Goal: Transaction & Acquisition: Purchase product/service

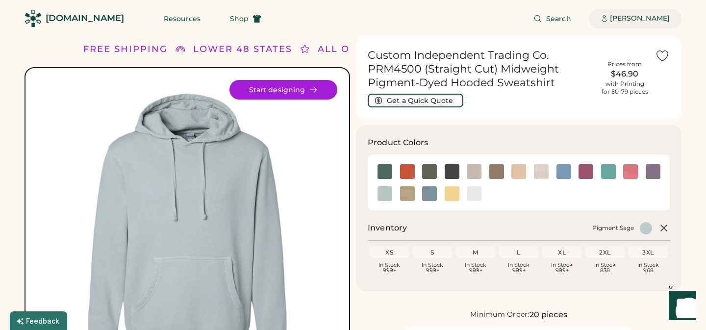
click at [644, 18] on div "[PERSON_NAME]" at bounding box center [640, 19] width 60 height 10
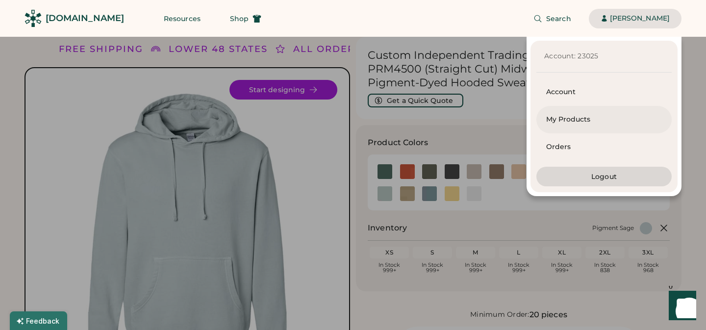
click at [582, 116] on div "My Products" at bounding box center [604, 120] width 116 height 10
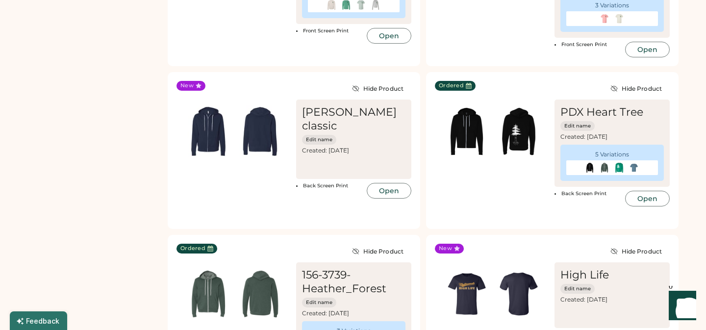
scroll to position [822, 0]
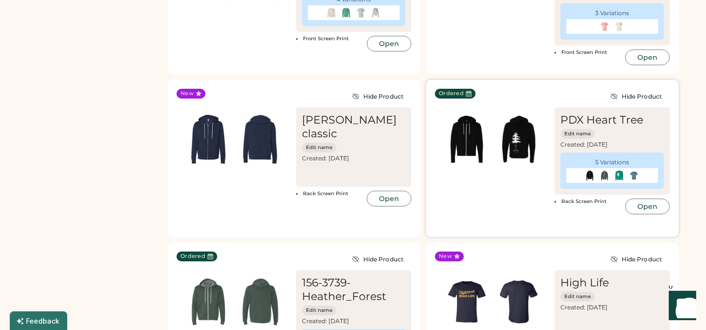
click at [519, 139] on img at bounding box center [518, 139] width 52 height 52
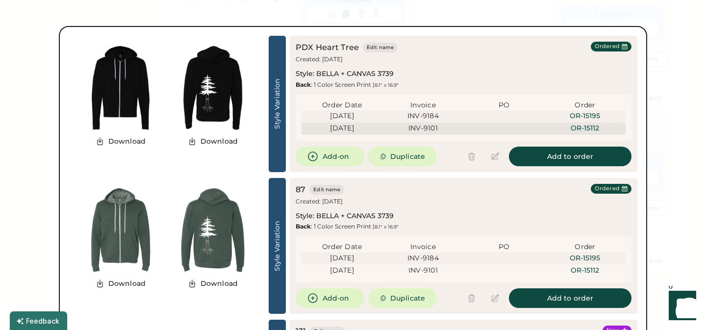
scroll to position [816, 0]
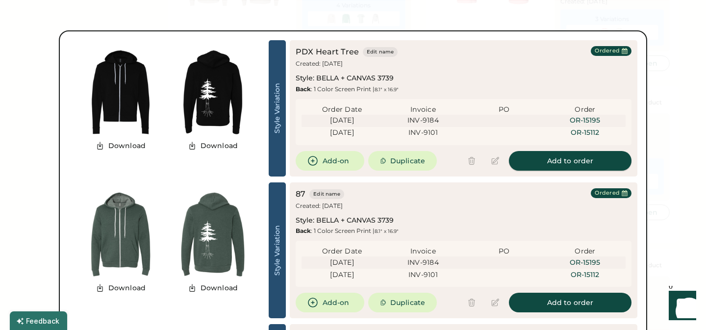
click at [570, 160] on button "Add to order" at bounding box center [570, 161] width 122 height 20
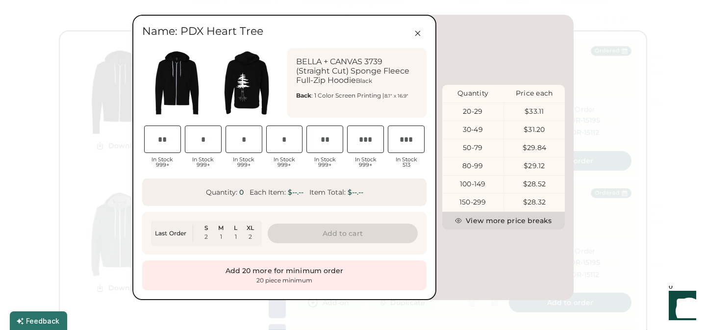
scroll to position [0, 20]
click at [161, 142] on input "input" at bounding box center [162, 138] width 37 height 27
type input "*"
click at [245, 143] on input "input" at bounding box center [243, 138] width 37 height 27
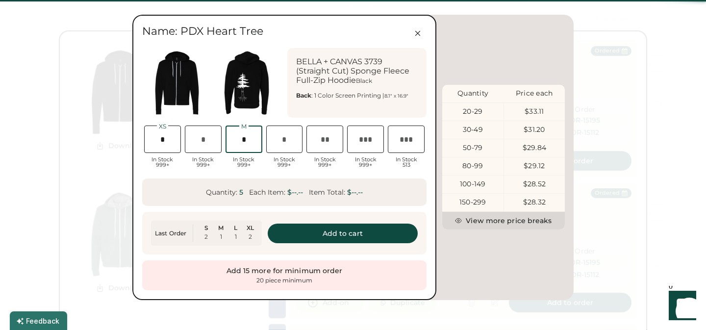
scroll to position [0, 25]
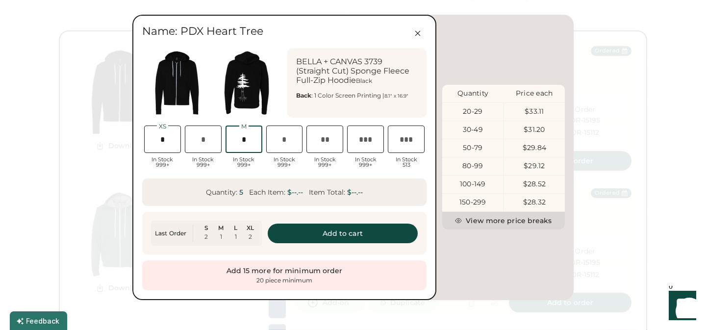
type input "*"
click at [289, 141] on input "input" at bounding box center [284, 138] width 37 height 27
type input "*"
click at [204, 140] on input "input" at bounding box center [203, 138] width 37 height 27
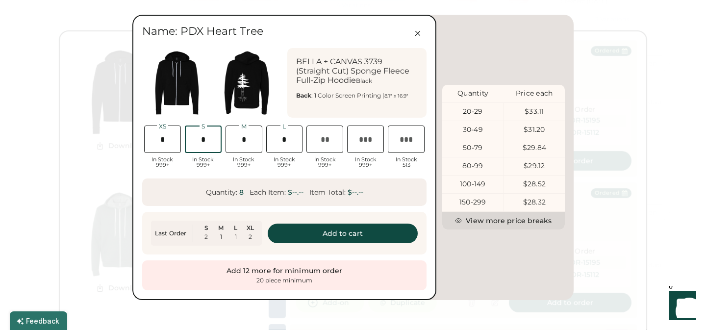
scroll to position [0, 27]
type input "*"
click at [327, 142] on input "input" at bounding box center [324, 138] width 37 height 27
type input "*"
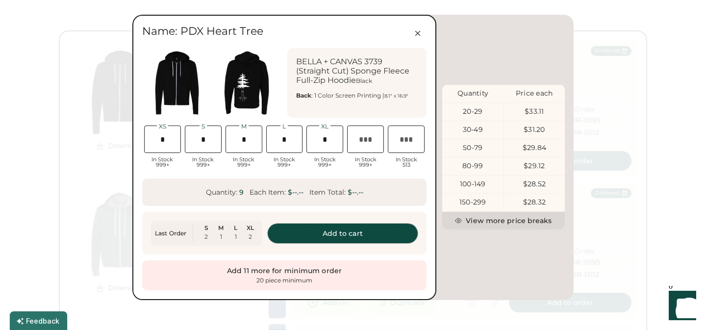
click at [355, 230] on button "Add to cart" at bounding box center [343, 233] width 150 height 20
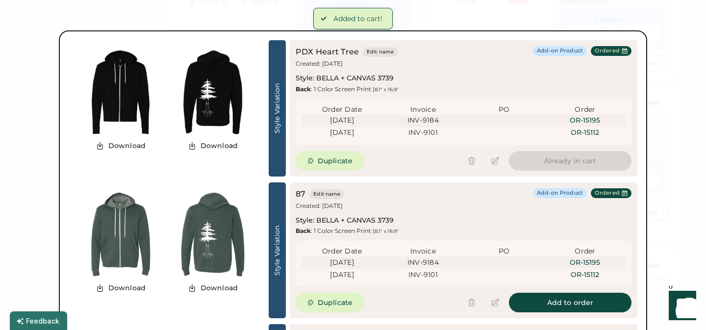
scroll to position [0, 0]
click at [574, 302] on button "Add to order" at bounding box center [570, 303] width 122 height 20
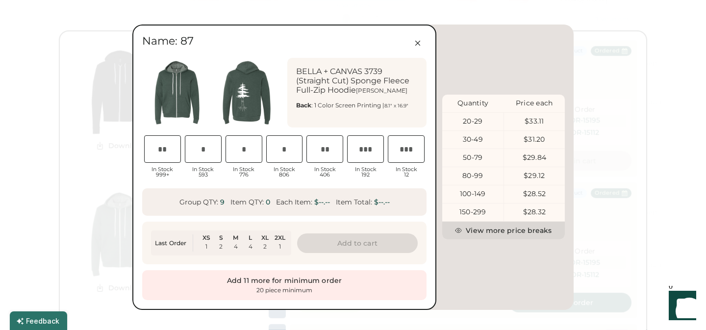
scroll to position [0, 20]
click at [206, 148] on input "input" at bounding box center [203, 148] width 37 height 27
type input "*"
click at [245, 151] on input "input" at bounding box center [243, 148] width 37 height 27
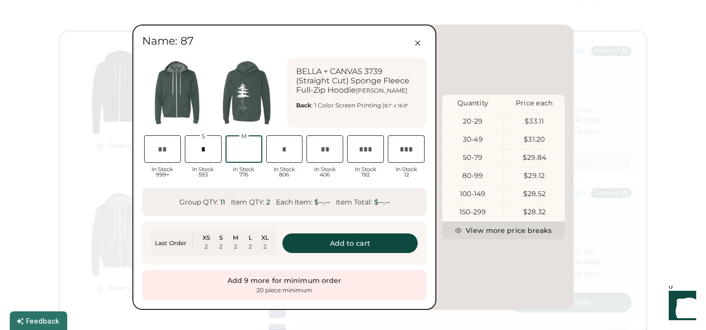
scroll to position [0, 22]
type input "*"
click at [289, 150] on input "input" at bounding box center [284, 148] width 37 height 27
type input "*"
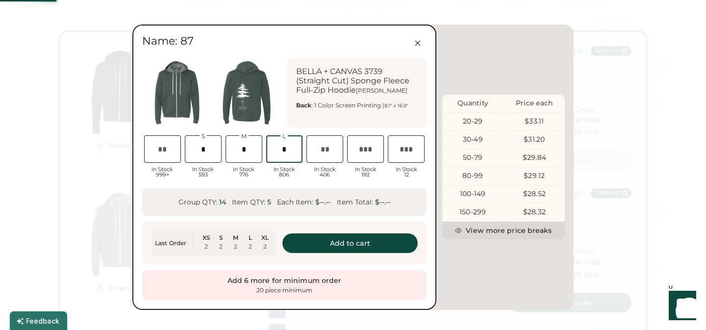
click at [327, 150] on input "input" at bounding box center [324, 148] width 37 height 27
type input "*"
click at [356, 242] on button "Add to cart" at bounding box center [350, 243] width 136 height 20
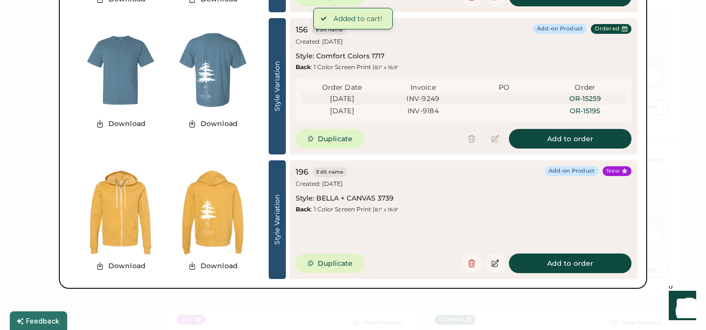
scroll to position [1255, 0]
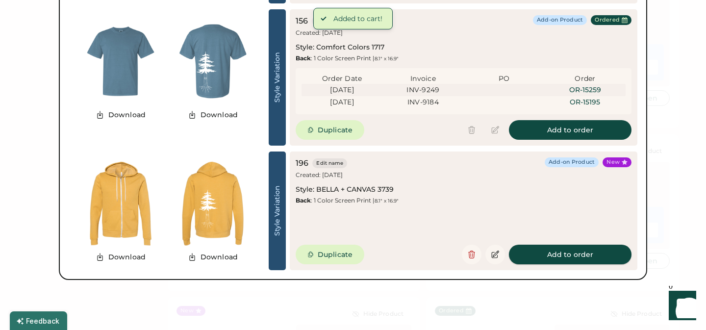
click at [588, 255] on button "Add to order" at bounding box center [570, 255] width 122 height 20
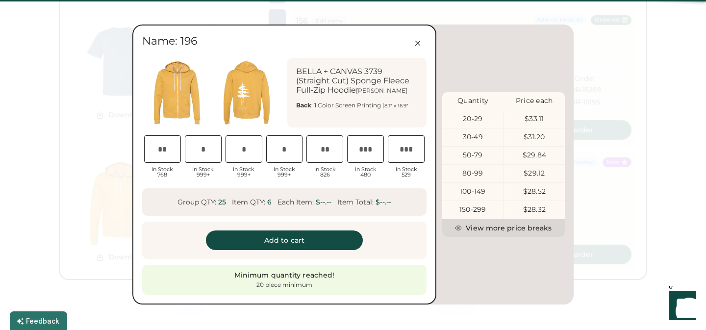
type input "*"
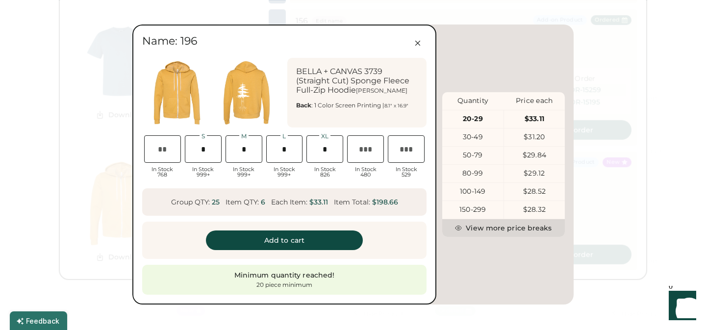
scroll to position [0, 19]
click at [283, 239] on button "Add to cart" at bounding box center [284, 240] width 157 height 20
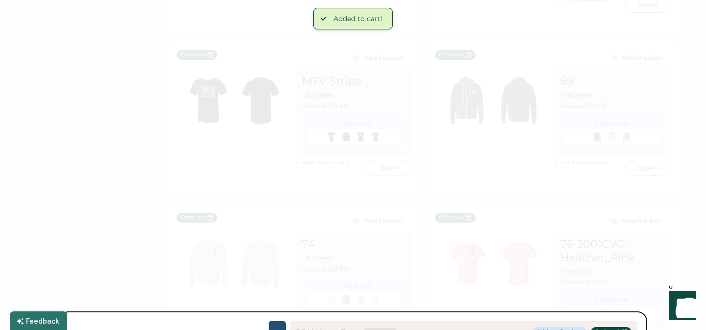
scroll to position [533, 0]
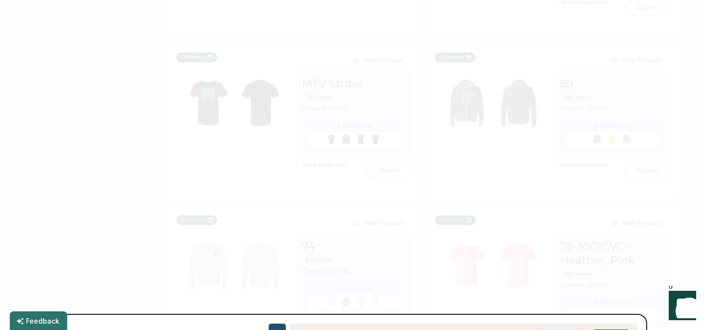
click at [539, 187] on div at bounding box center [353, 165] width 706 height 330
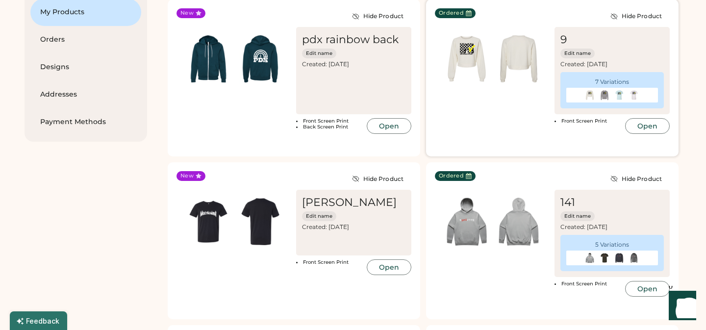
scroll to position [98, 0]
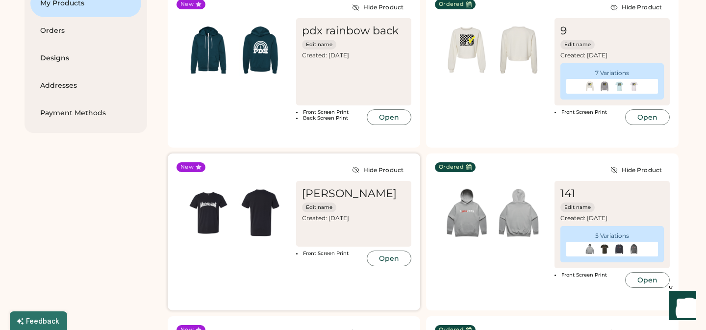
click at [265, 210] on img at bounding box center [260, 213] width 52 height 52
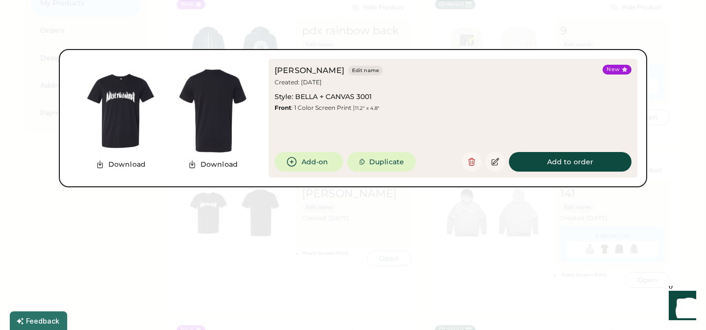
click at [664, 137] on div at bounding box center [353, 165] width 706 height 330
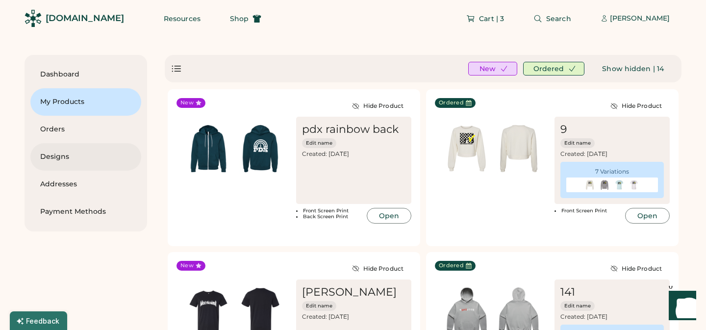
click at [57, 156] on div "Designs" at bounding box center [85, 157] width 91 height 10
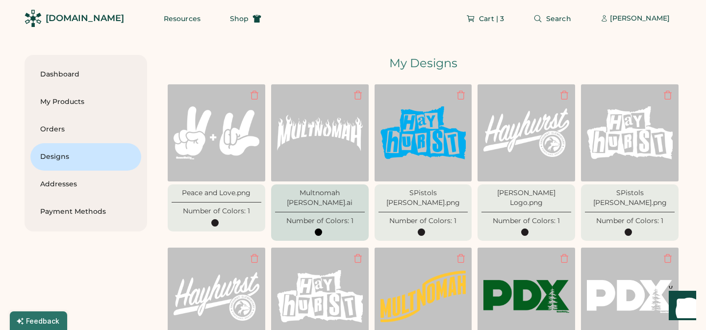
click at [332, 131] on img at bounding box center [320, 133] width 86 height 86
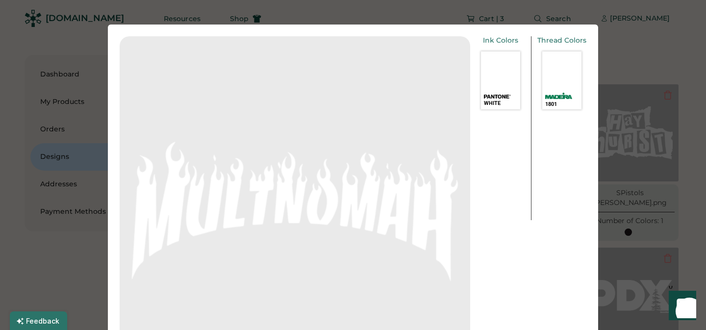
click at [631, 47] on div at bounding box center [353, 165] width 706 height 330
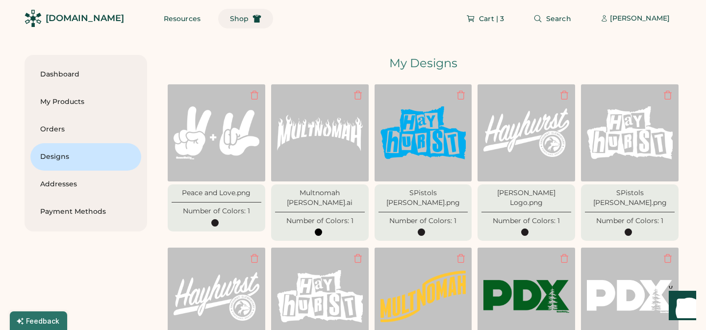
click at [230, 19] on span "Shop" at bounding box center [239, 18] width 19 height 7
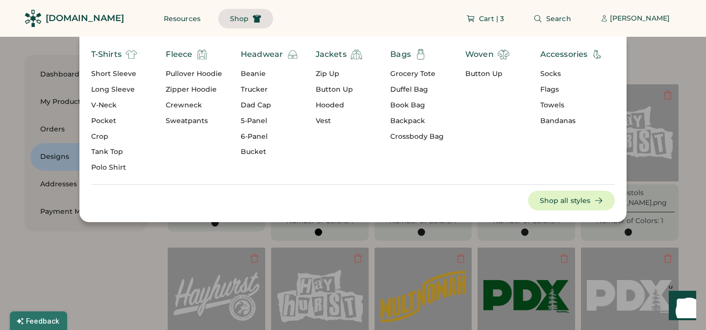
click at [199, 73] on div "Pullover Hoodie" at bounding box center [194, 74] width 56 height 10
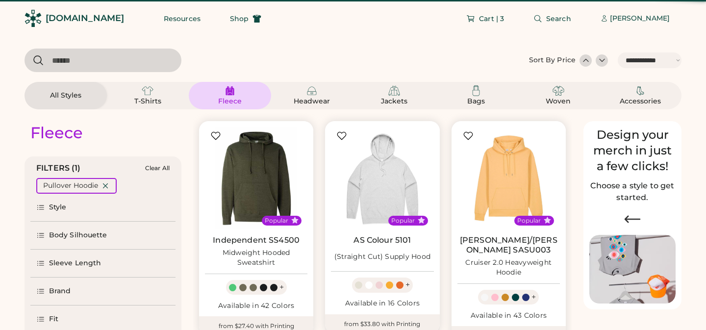
select select "*****"
select select "*"
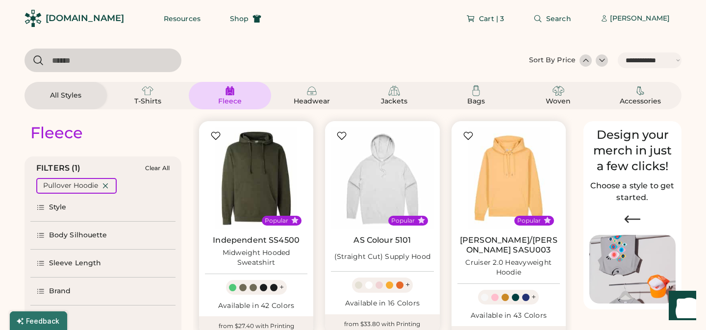
scroll to position [162, 0]
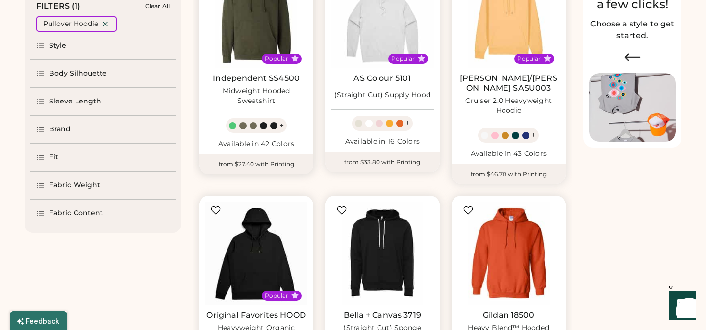
select select "*****"
select select "*"
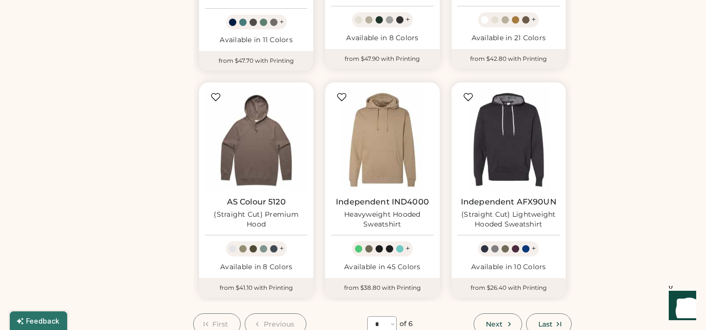
scroll to position [761, 0]
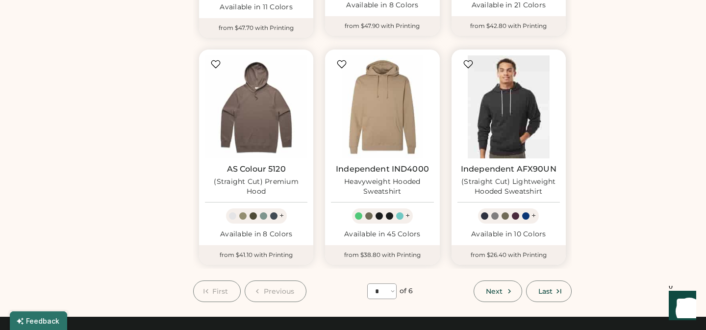
click at [513, 92] on img at bounding box center [508, 106] width 102 height 102
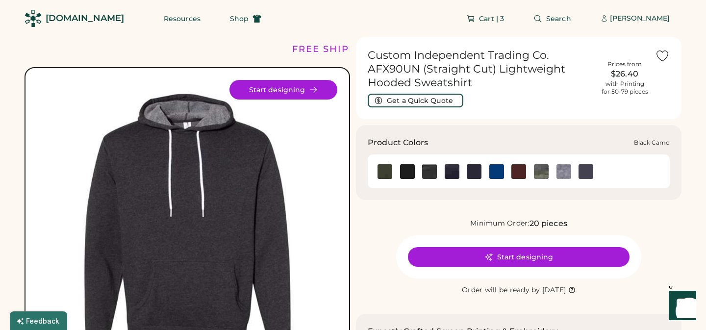
click at [430, 173] on img at bounding box center [429, 171] width 15 height 15
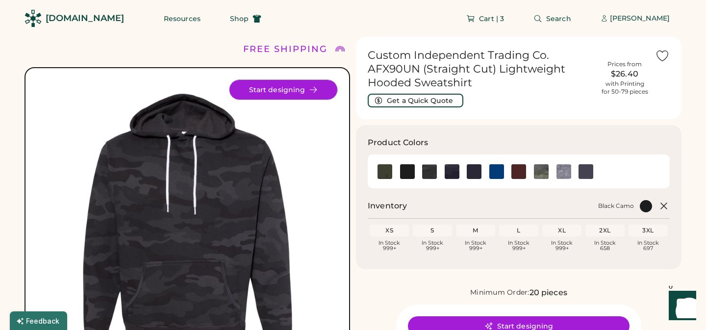
click at [281, 86] on button "Start designing" at bounding box center [283, 90] width 108 height 20
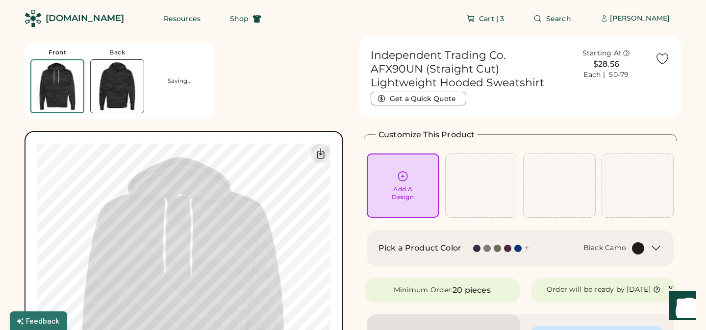
scroll to position [10, 0]
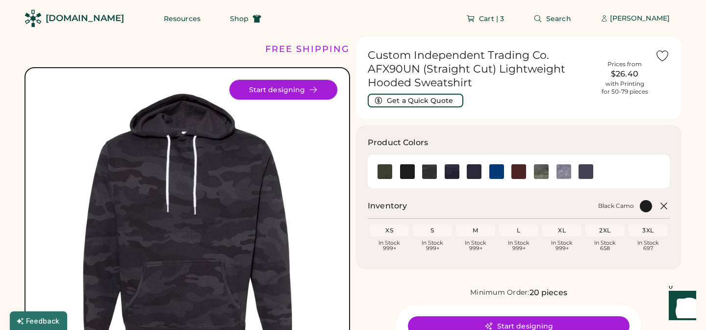
click at [289, 90] on button "Start designing" at bounding box center [283, 90] width 108 height 20
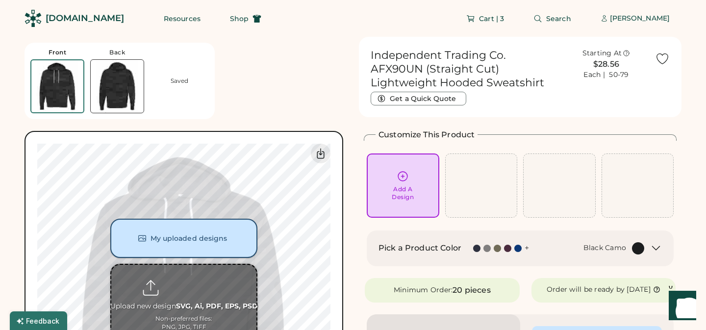
click at [180, 244] on button "My uploaded designs" at bounding box center [183, 238] width 147 height 39
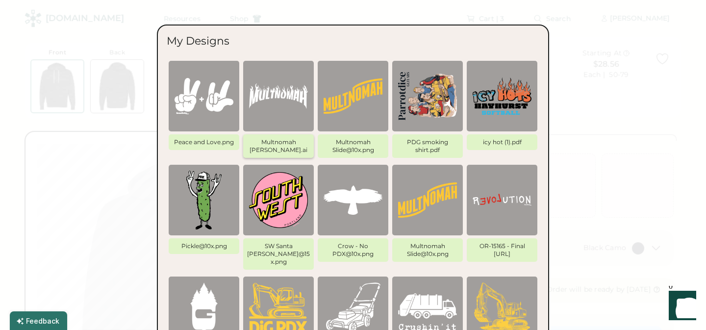
click at [279, 96] on img at bounding box center [278, 96] width 59 height 59
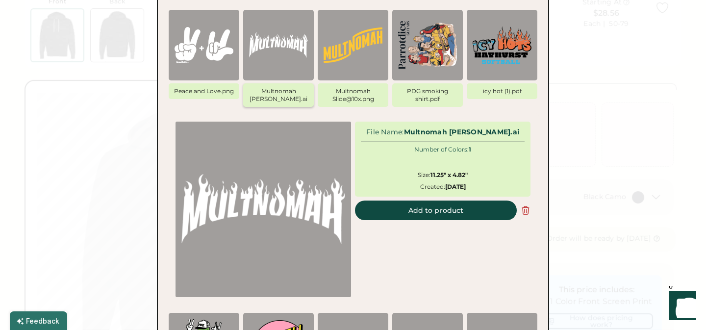
scroll to position [55, 0]
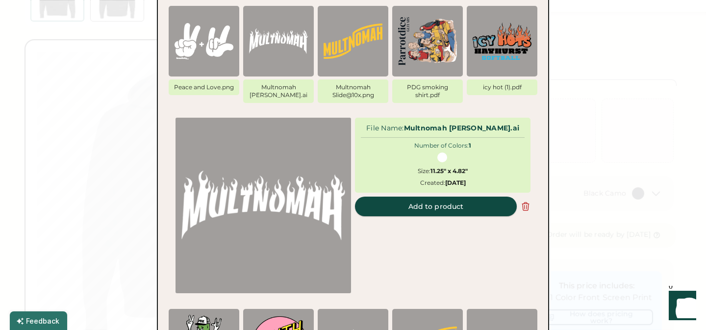
click at [452, 205] on button "Add to product" at bounding box center [436, 206] width 162 height 20
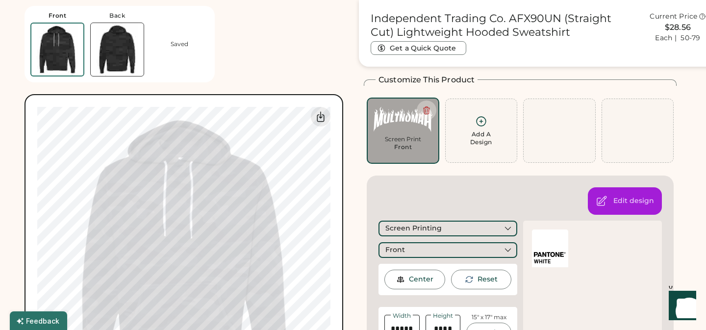
click at [336, 196] on div "My uploaded designs Upload new design SVG, Ai, PDF, EPS, PSD Non-preferred file…" at bounding box center [183, 253] width 318 height 318
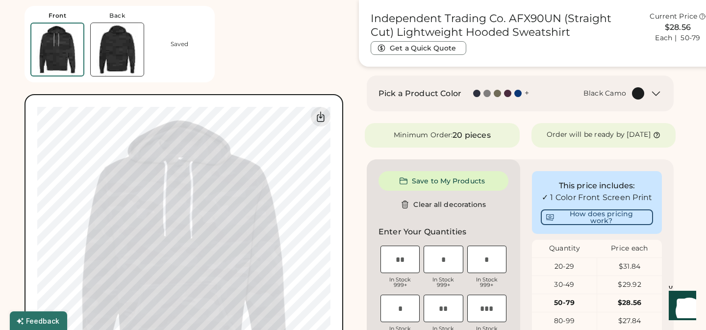
scroll to position [466, 0]
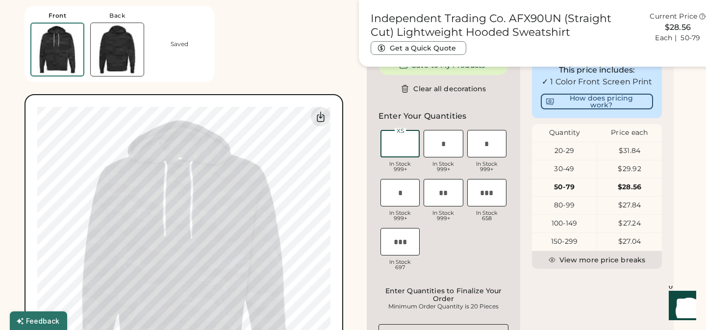
click at [399, 155] on input "input" at bounding box center [399, 143] width 39 height 27
type input "*"
click at [446, 152] on input "input" at bounding box center [442, 143] width 39 height 27
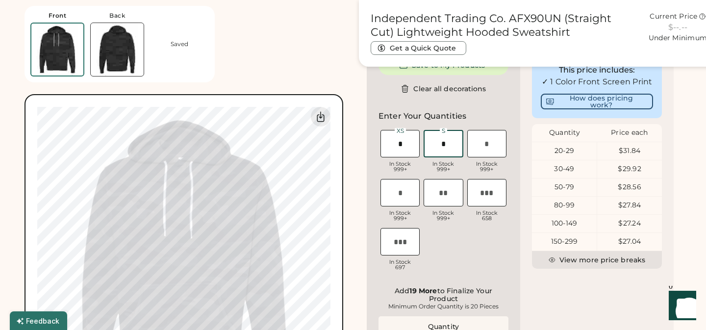
type input "*"
click at [490, 152] on input "input" at bounding box center [486, 143] width 39 height 27
type input "*"
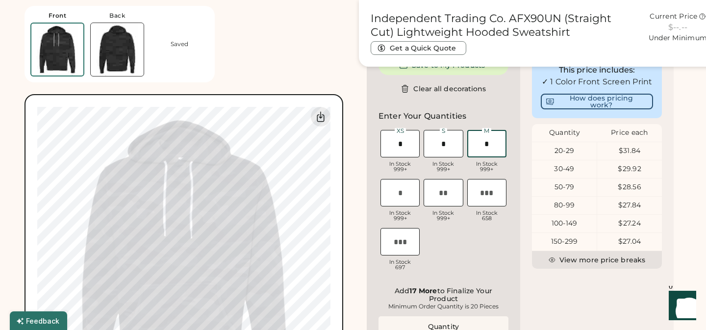
click at [401, 202] on input "input" at bounding box center [399, 192] width 39 height 27
type input "*"
click at [442, 202] on input "input" at bounding box center [442, 192] width 39 height 27
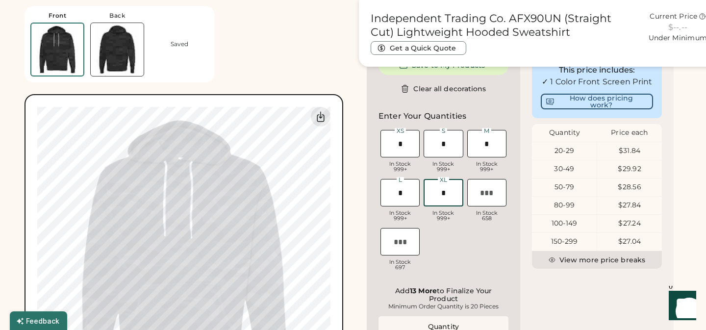
type input "*"
click at [485, 202] on input "input" at bounding box center [486, 192] width 39 height 27
type input "*"
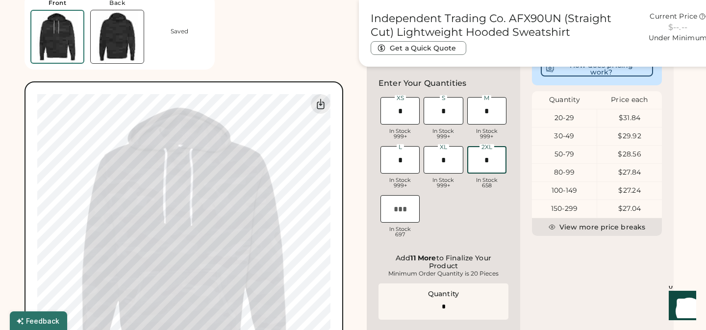
type input "**"
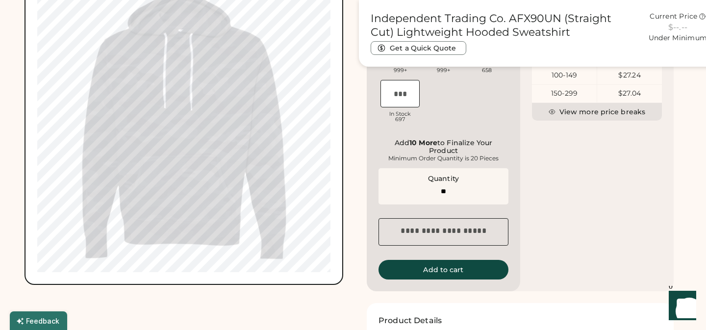
scroll to position [624, 0]
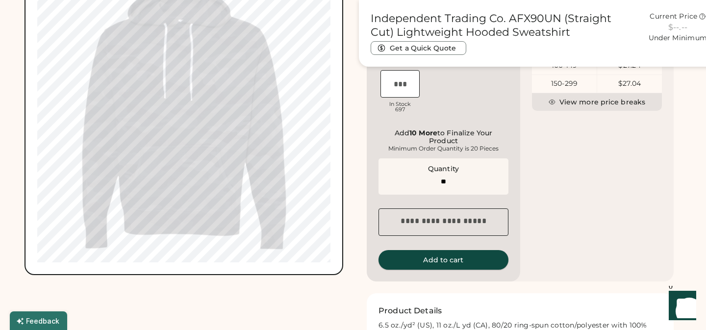
type input "*"
click at [447, 266] on button "Add to cart" at bounding box center [443, 260] width 130 height 20
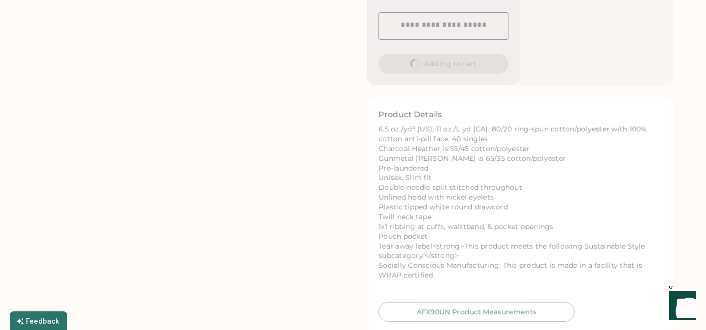
scroll to position [0, 0]
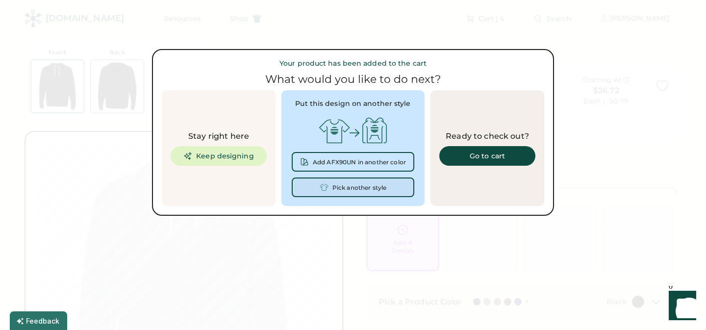
click at [366, 188] on div "Pick another style" at bounding box center [359, 187] width 54 height 7
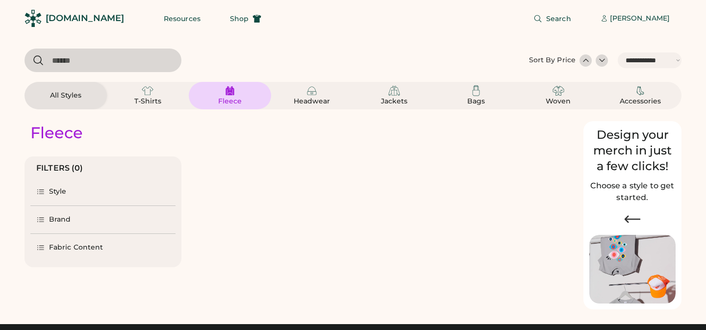
select select "*****"
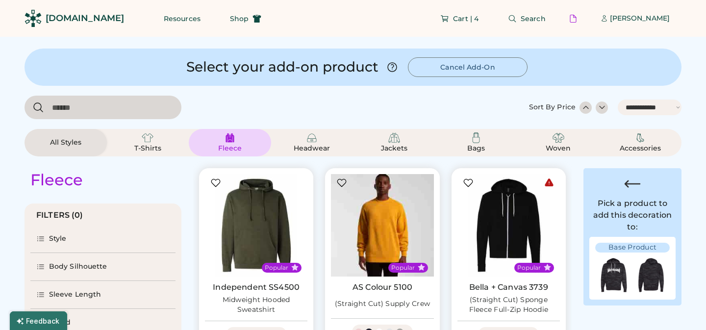
select select "*"
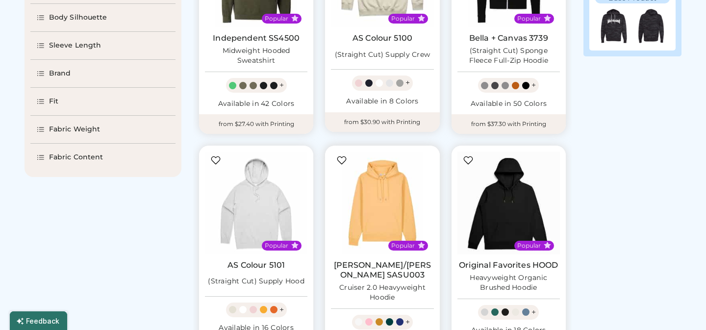
select select "*****"
select select "*"
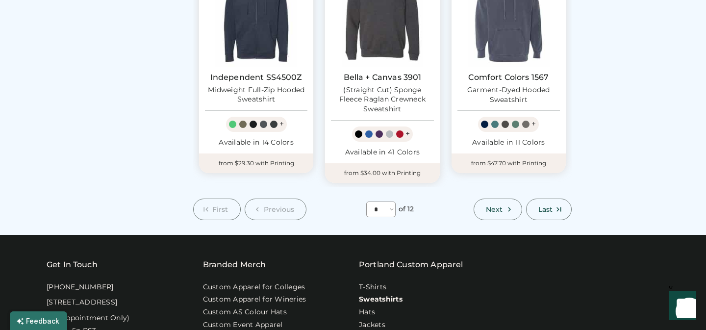
scroll to position [882, 0]
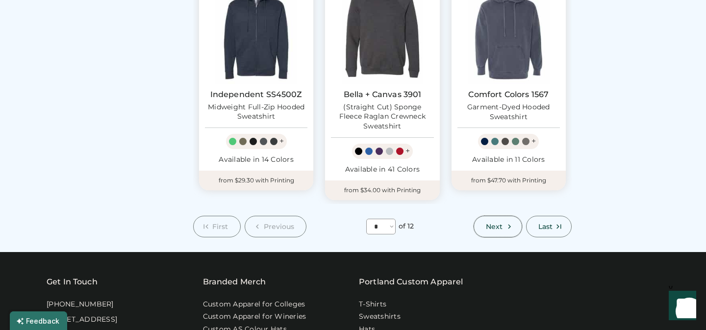
click at [497, 223] on span "Next" at bounding box center [494, 226] width 17 height 7
select select "*"
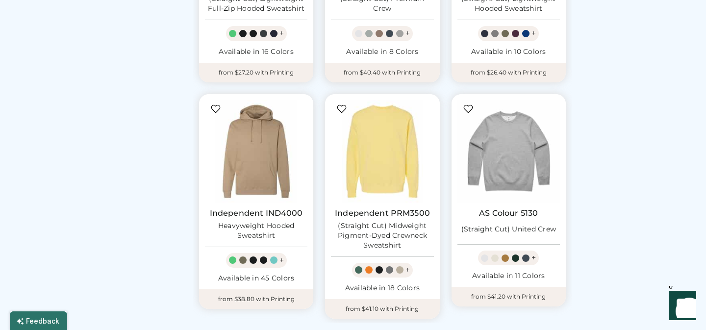
scroll to position [753, 0]
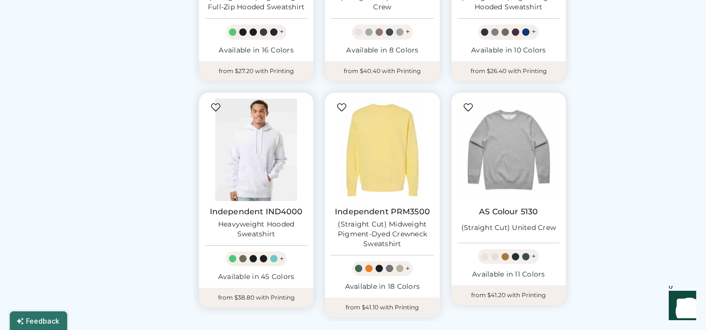
click at [252, 162] on img at bounding box center [256, 149] width 102 height 102
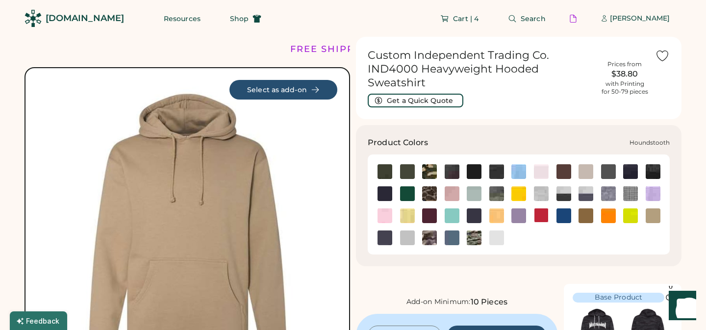
click at [629, 193] on img at bounding box center [630, 193] width 15 height 15
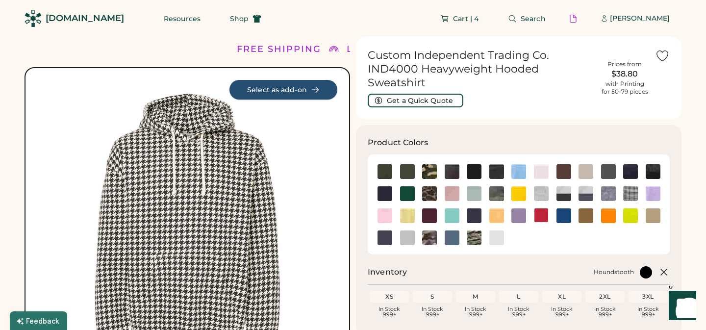
click at [277, 88] on button "Select as add-on" at bounding box center [283, 90] width 108 height 20
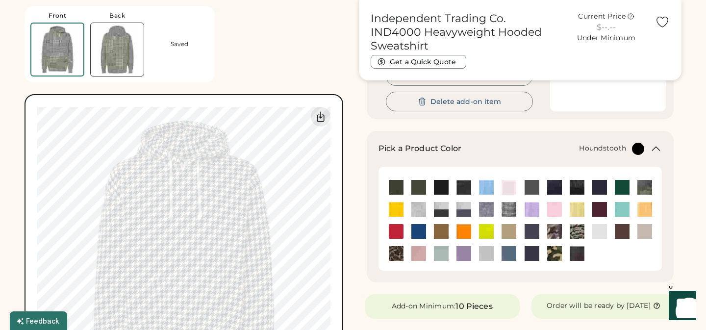
scroll to position [163, 0]
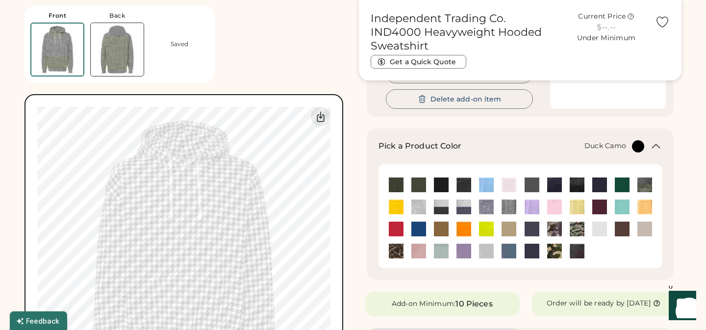
click at [397, 252] on img at bounding box center [396, 251] width 15 height 15
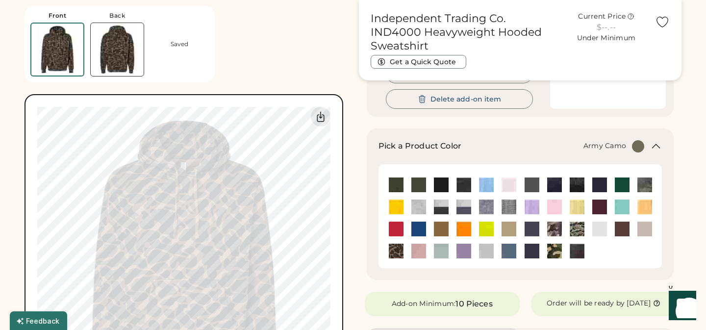
click at [554, 253] on img at bounding box center [554, 251] width 15 height 15
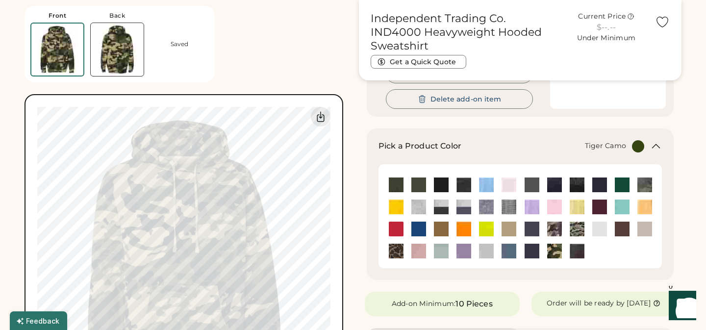
click at [575, 231] on img at bounding box center [576, 228] width 15 height 15
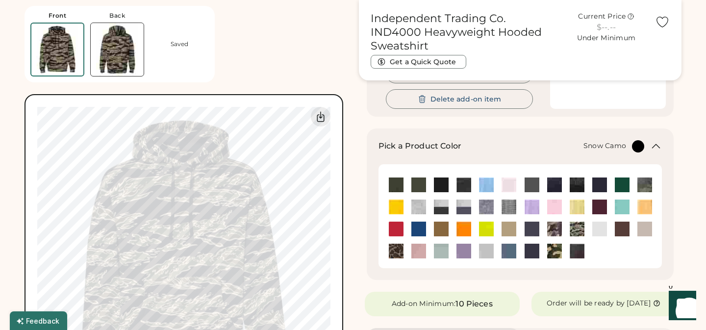
click at [552, 228] on img at bounding box center [554, 228] width 15 height 15
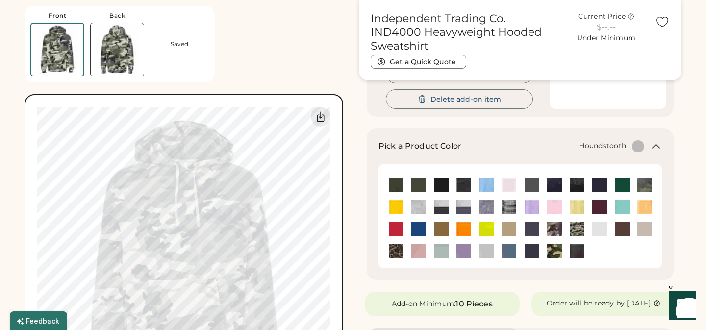
click at [508, 208] on img at bounding box center [508, 206] width 15 height 15
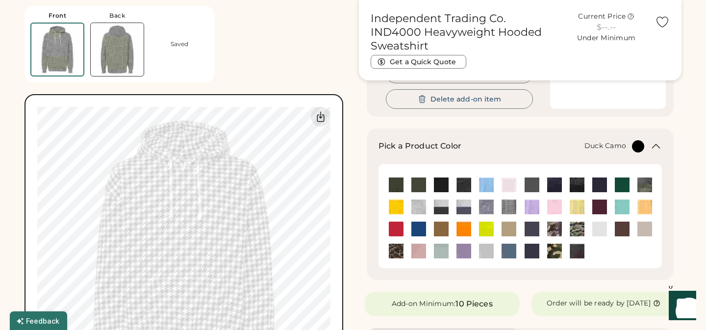
click at [395, 251] on img at bounding box center [396, 251] width 15 height 15
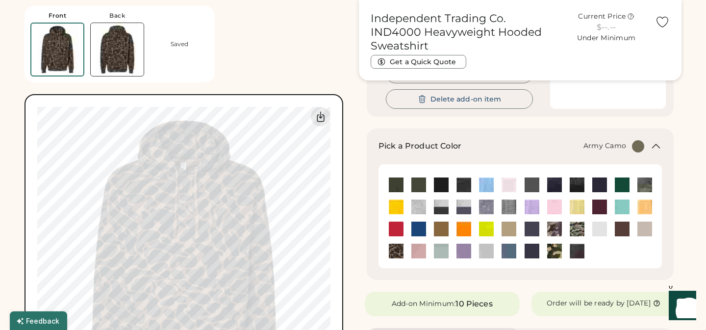
click at [553, 253] on img at bounding box center [554, 251] width 15 height 15
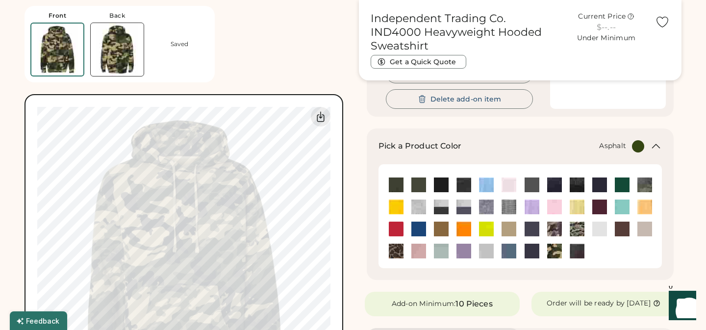
click at [577, 252] on img at bounding box center [576, 251] width 15 height 15
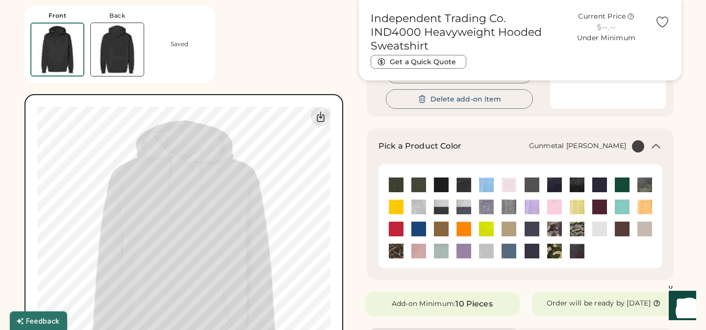
click at [485, 207] on img at bounding box center [486, 206] width 15 height 15
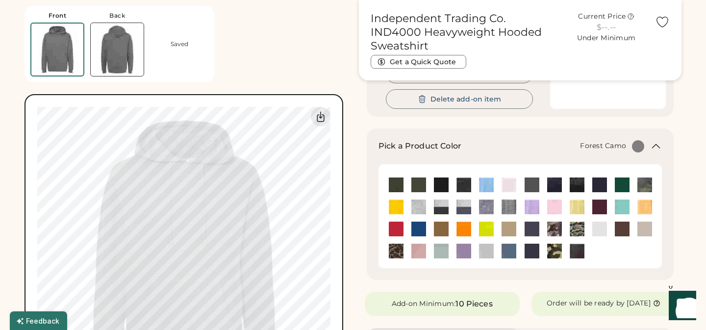
click at [645, 184] on img at bounding box center [644, 184] width 15 height 15
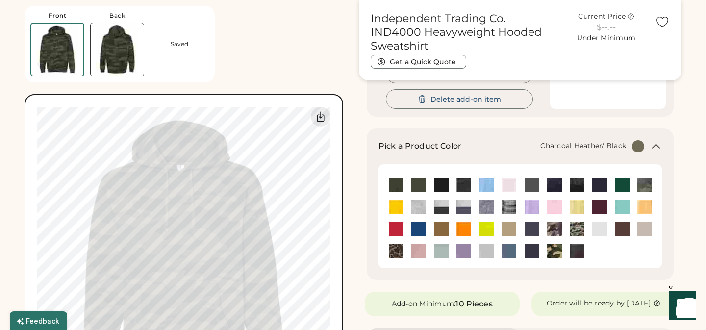
click at [577, 182] on img at bounding box center [576, 184] width 15 height 15
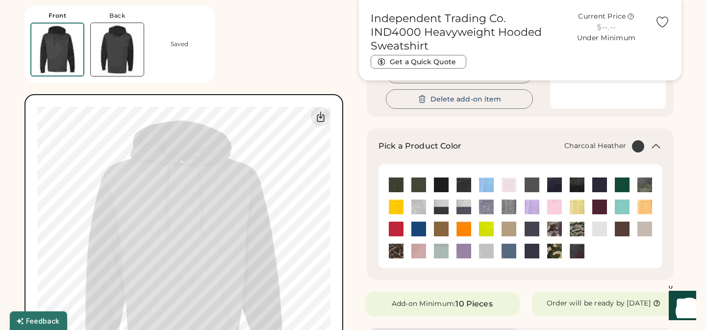
click at [555, 182] on img at bounding box center [554, 184] width 15 height 15
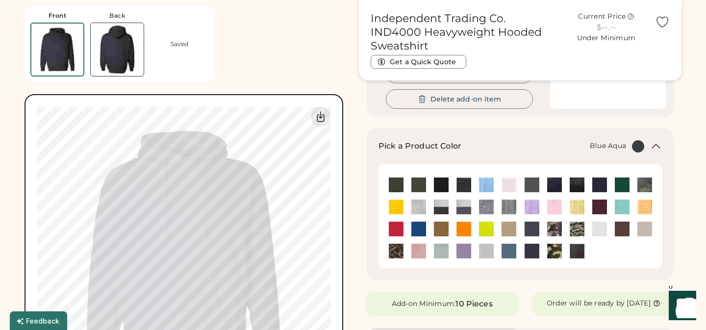
click at [484, 184] on img at bounding box center [486, 184] width 15 height 15
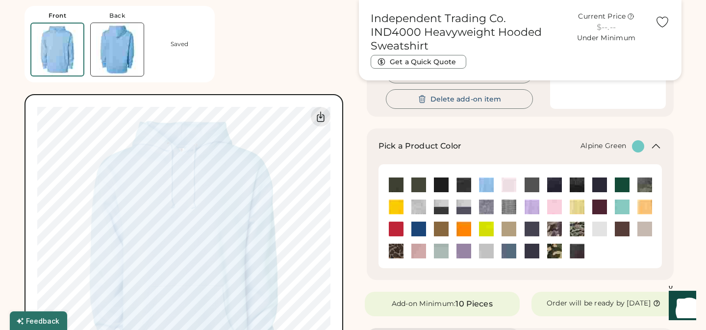
click at [394, 182] on img at bounding box center [396, 184] width 15 height 15
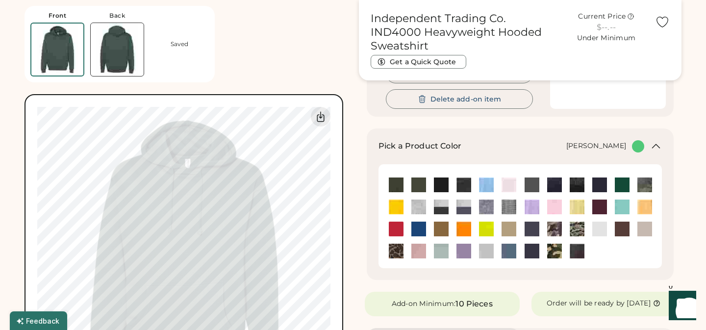
click at [419, 206] on img at bounding box center [418, 206] width 15 height 15
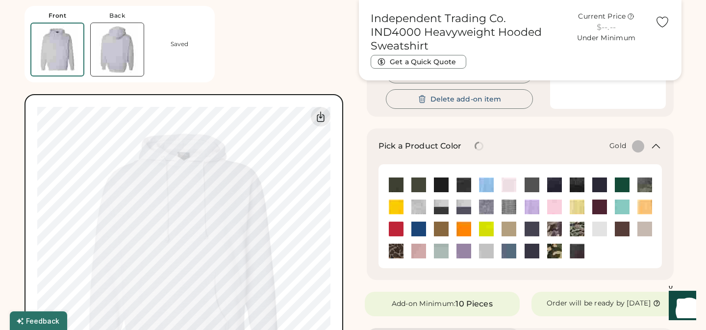
click at [392, 210] on img at bounding box center [396, 206] width 15 height 15
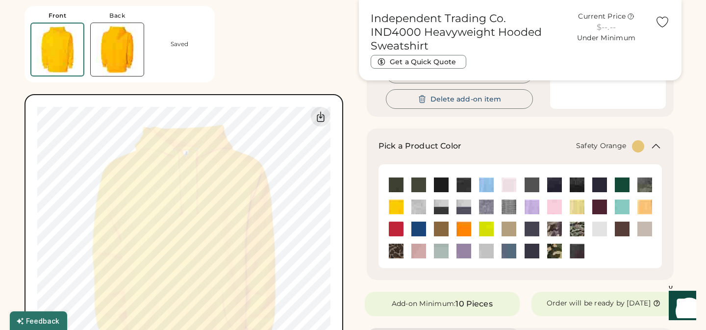
click at [468, 228] on img at bounding box center [463, 228] width 15 height 15
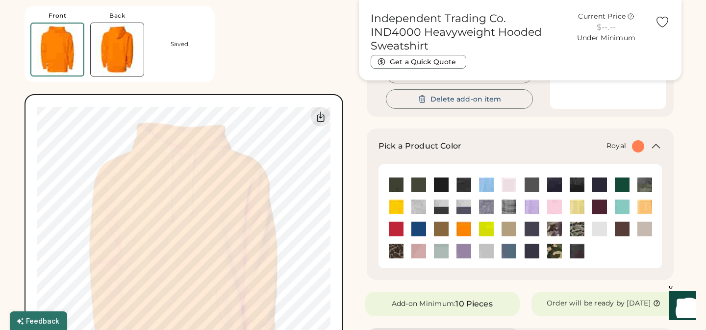
click at [419, 228] on img at bounding box center [418, 228] width 15 height 15
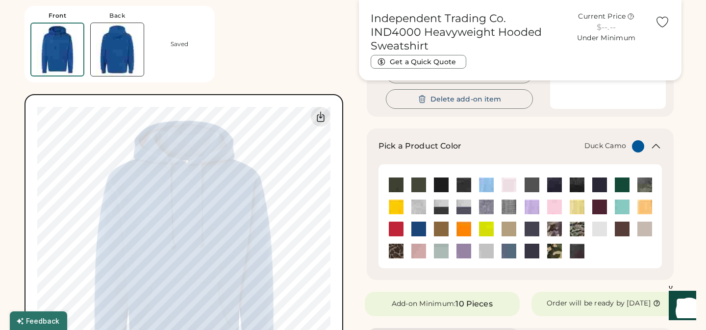
click at [395, 251] on img at bounding box center [396, 251] width 15 height 15
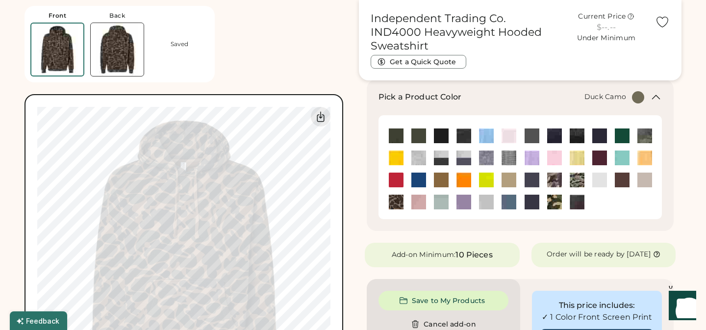
scroll to position [212, 0]
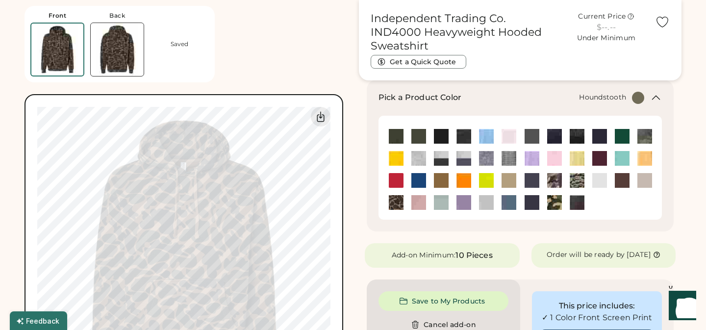
click at [510, 157] on img at bounding box center [508, 158] width 15 height 15
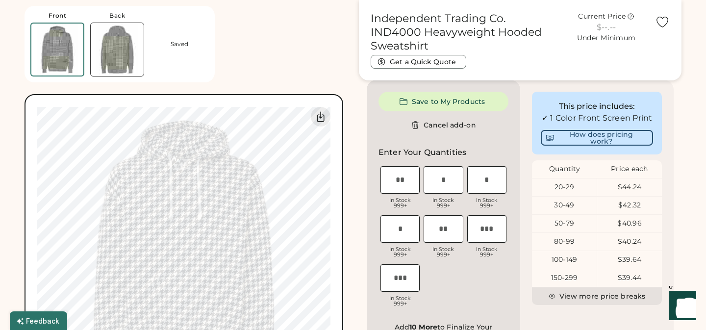
scroll to position [412, 0]
click at [447, 185] on input "input" at bounding box center [442, 179] width 39 height 27
type input "*"
click at [500, 186] on input "input" at bounding box center [486, 179] width 39 height 27
type input "*"
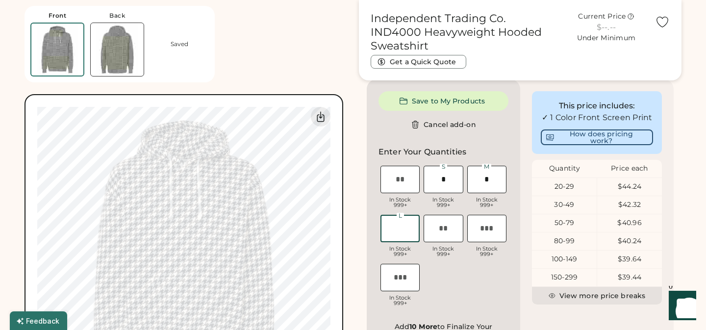
click at [400, 238] on input "input" at bounding box center [399, 228] width 39 height 27
type input "*"
click at [442, 239] on input "input" at bounding box center [442, 228] width 39 height 27
type input "*"
type input "**"
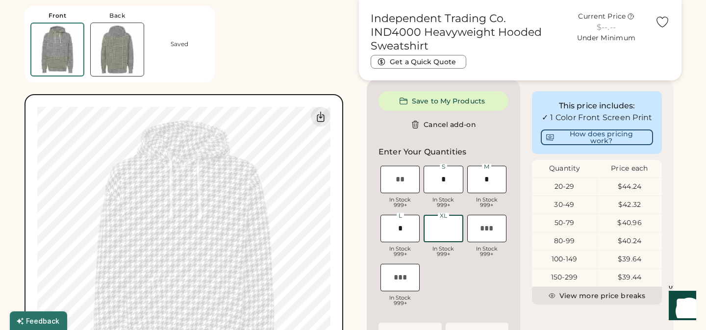
click at [473, 270] on div "XS In Stock 999+ S In Stock 999+ M In Stock 999+ L In Stock 999+ XL In Stock 99…" at bounding box center [443, 237] width 130 height 147
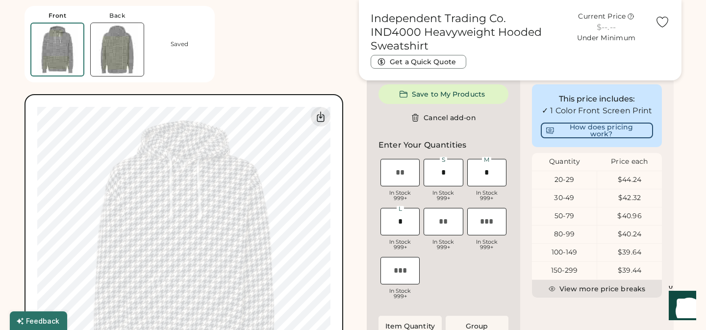
scroll to position [419, 0]
click at [446, 229] on input "input" at bounding box center [442, 220] width 39 height 27
type input "*"
type input "**"
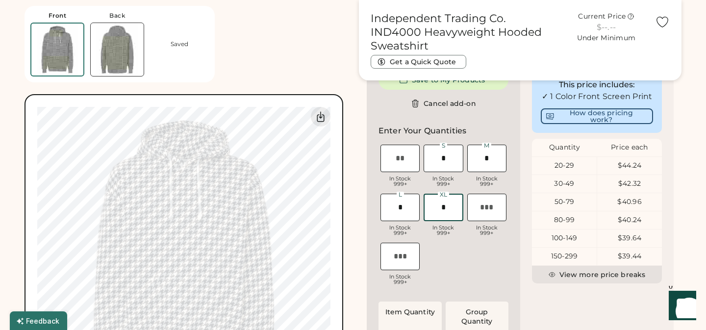
type input "*"
click at [455, 274] on div "XS In Stock 999+ S In Stock 999+ M In Stock 999+ L In Stock 999+ XL In Stock 99…" at bounding box center [443, 216] width 130 height 147
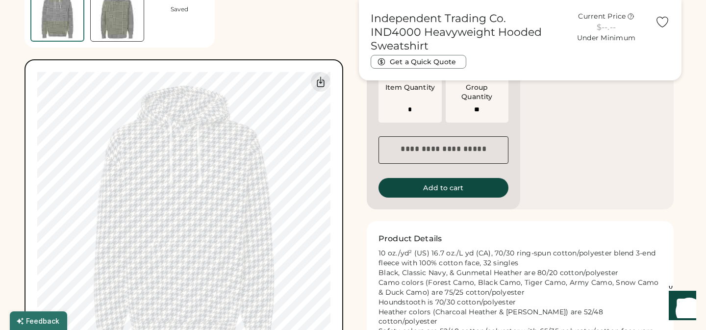
scroll to position [662, 0]
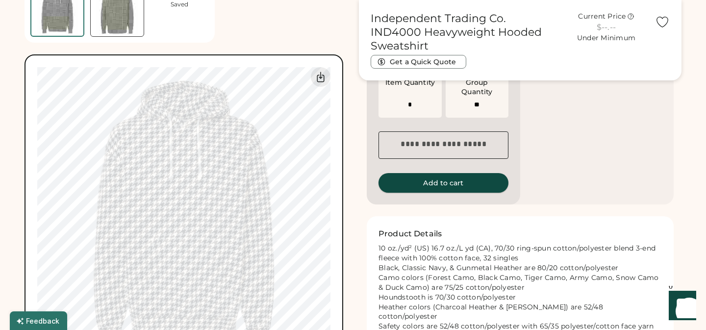
click at [444, 190] on button "Add to cart" at bounding box center [443, 183] width 130 height 20
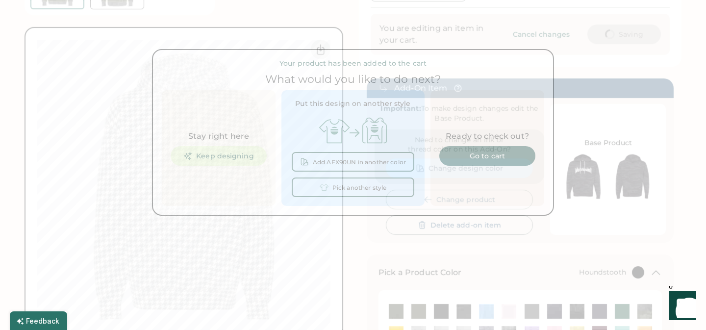
scroll to position [0, 0]
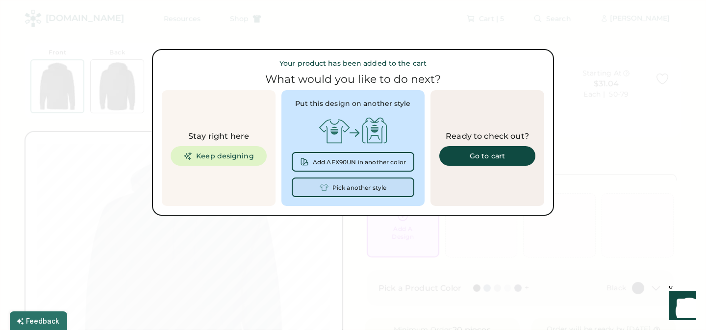
click at [357, 189] on div "Pick another style" at bounding box center [359, 187] width 54 height 7
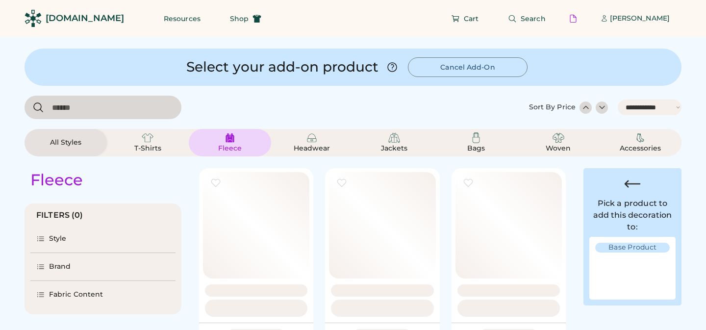
select select "*****"
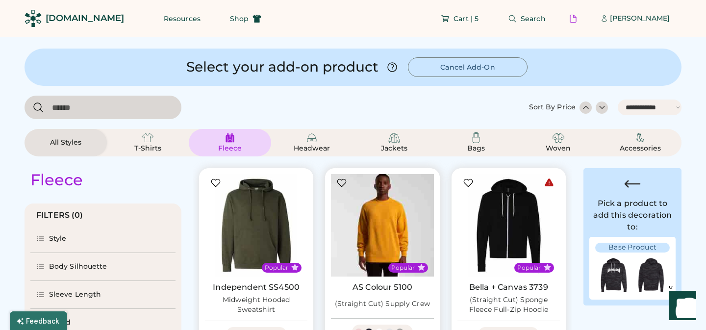
select select "*"
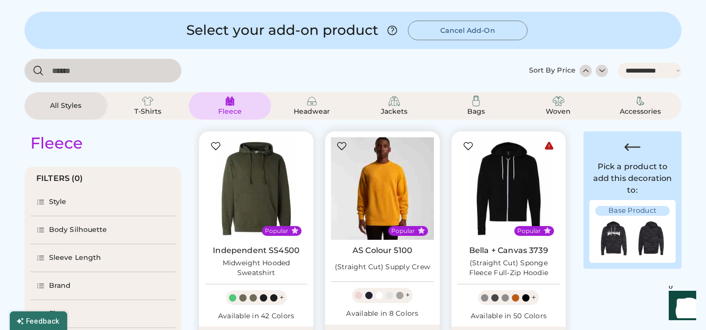
select select "*****"
select select "*"
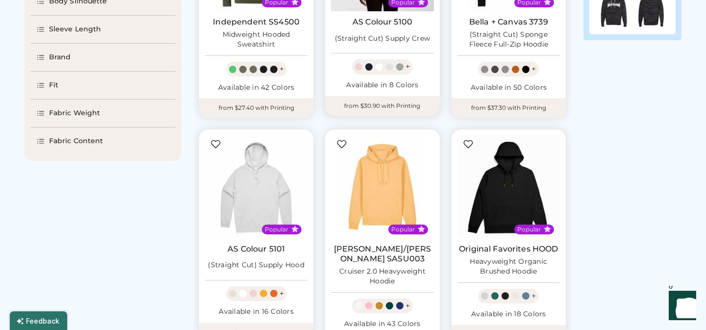
scroll to position [266, 0]
